Goal: Task Accomplishment & Management: Manage account settings

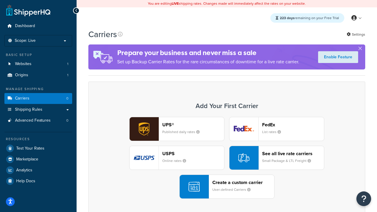
click at [227, 158] on div "UPS® Published daily rates FedEx List rates USPS Online rates See all live rate…" at bounding box center [227, 158] width 265 height 82
click at [293, 125] on header "FedEx" at bounding box center [293, 125] width 62 height 6
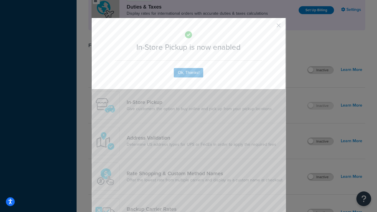
click at [270, 27] on button "button" at bounding box center [270, 27] width 1 height 1
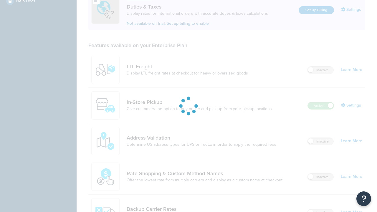
scroll to position [180, 0]
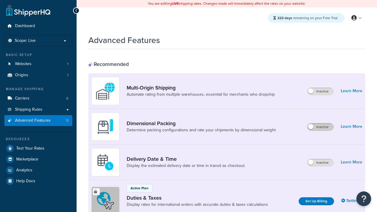
click at [321, 127] on label "Inactive" at bounding box center [321, 127] width 26 height 7
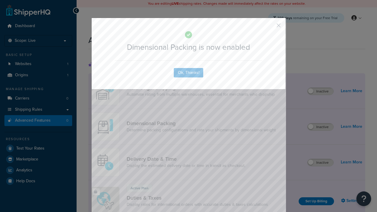
click at [270, 27] on button "button" at bounding box center [270, 27] width 1 height 1
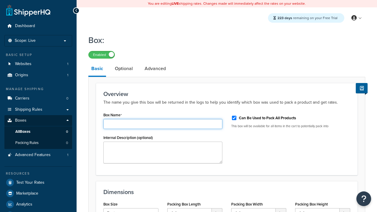
type input "Box1"
select select "usps_small"
type input "8.5"
type input "5"
type input "1.5"
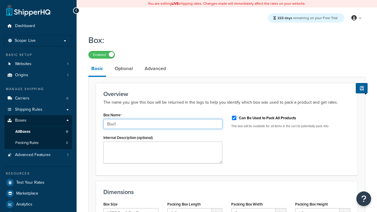
type input "Box1"
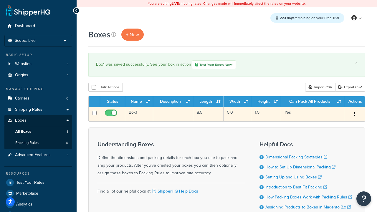
click at [112, 115] on input "checkbox" at bounding box center [112, 114] width 16 height 7
checkbox input "false"
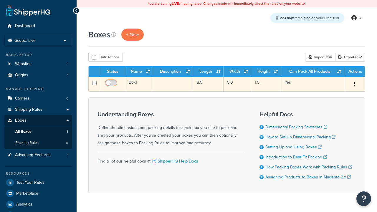
click at [112, 85] on input "checkbox" at bounding box center [112, 84] width 16 height 7
checkbox input "true"
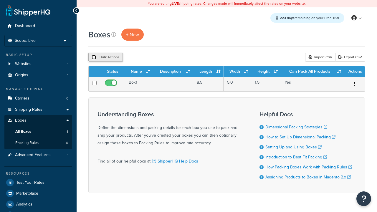
click at [94, 57] on input "checkbox" at bounding box center [94, 57] width 4 height 4
checkbox input "true"
click at [157, 57] on button "Delete" at bounding box center [157, 57] width 20 height 9
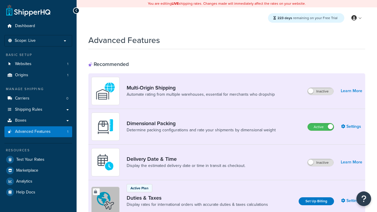
click at [321, 127] on label "Active" at bounding box center [321, 127] width 26 height 7
